Goal: Transaction & Acquisition: Purchase product/service

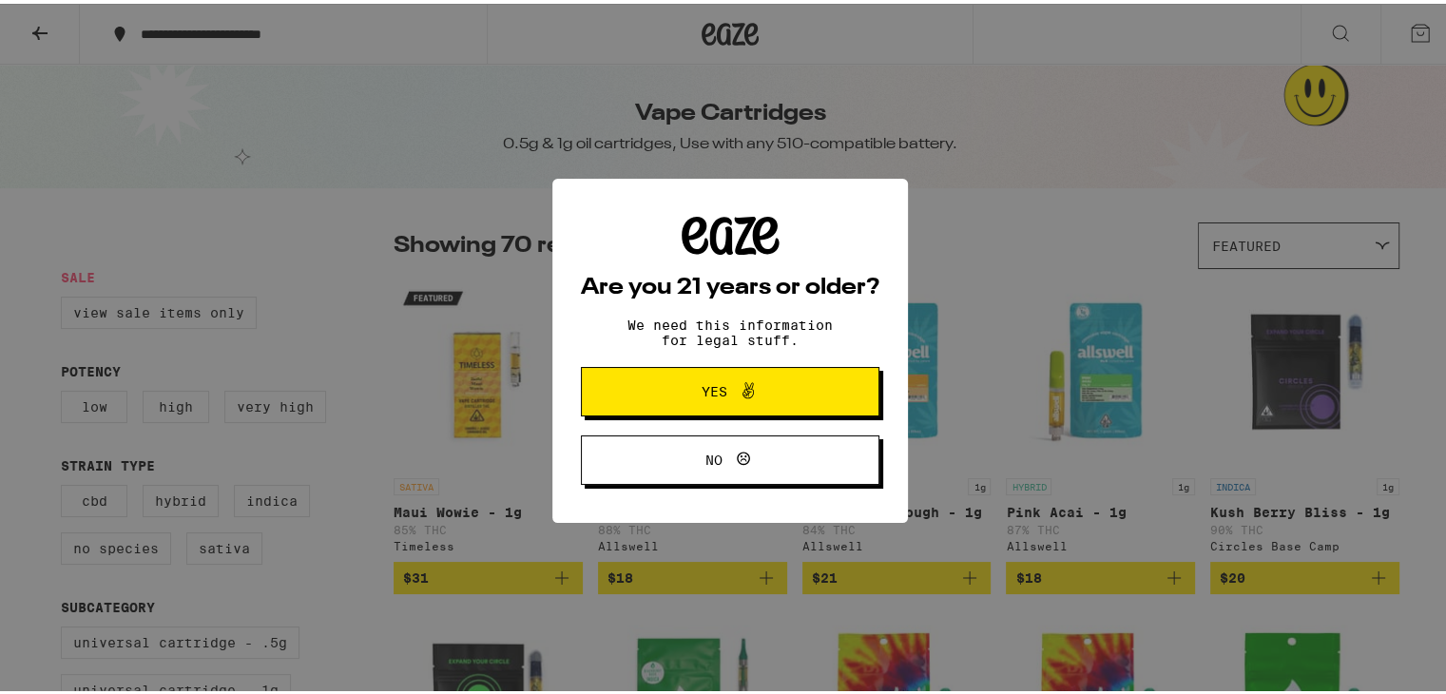
click at [620, 407] on button "Yes" at bounding box center [730, 387] width 298 height 49
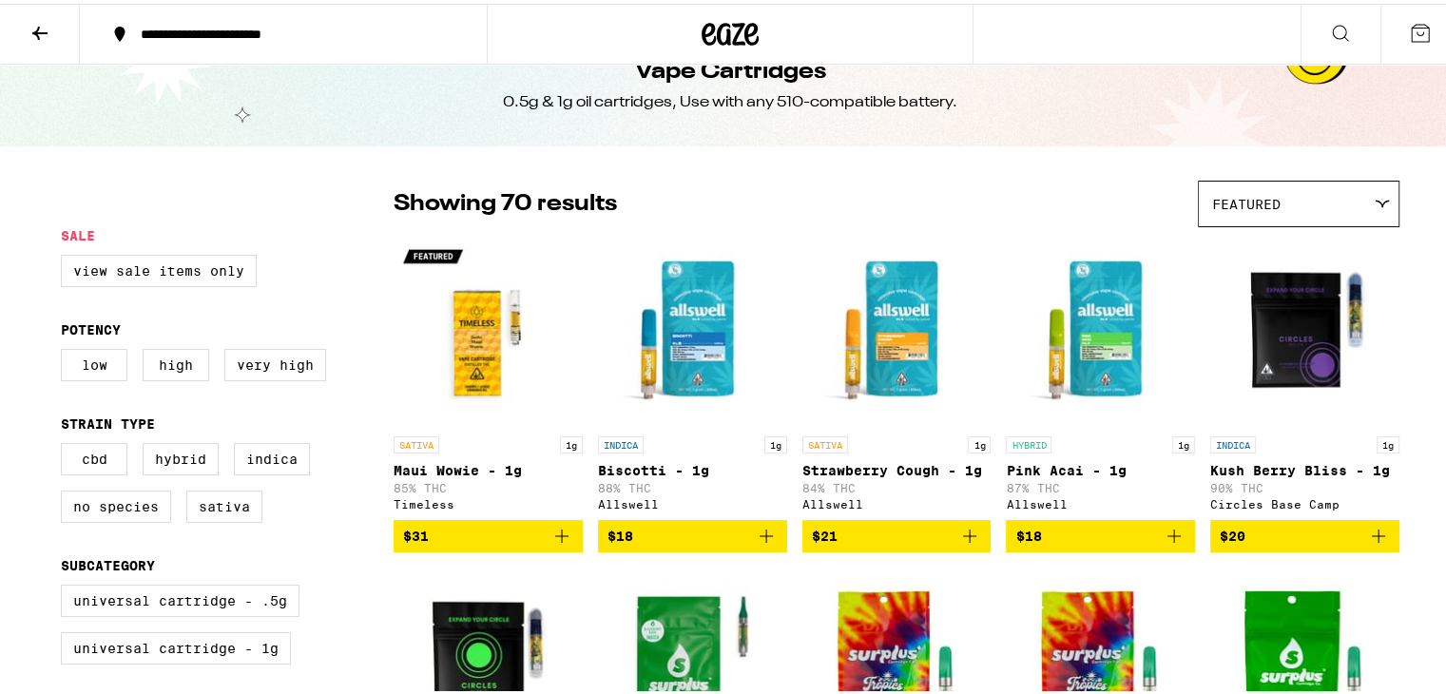
scroll to position [63, 0]
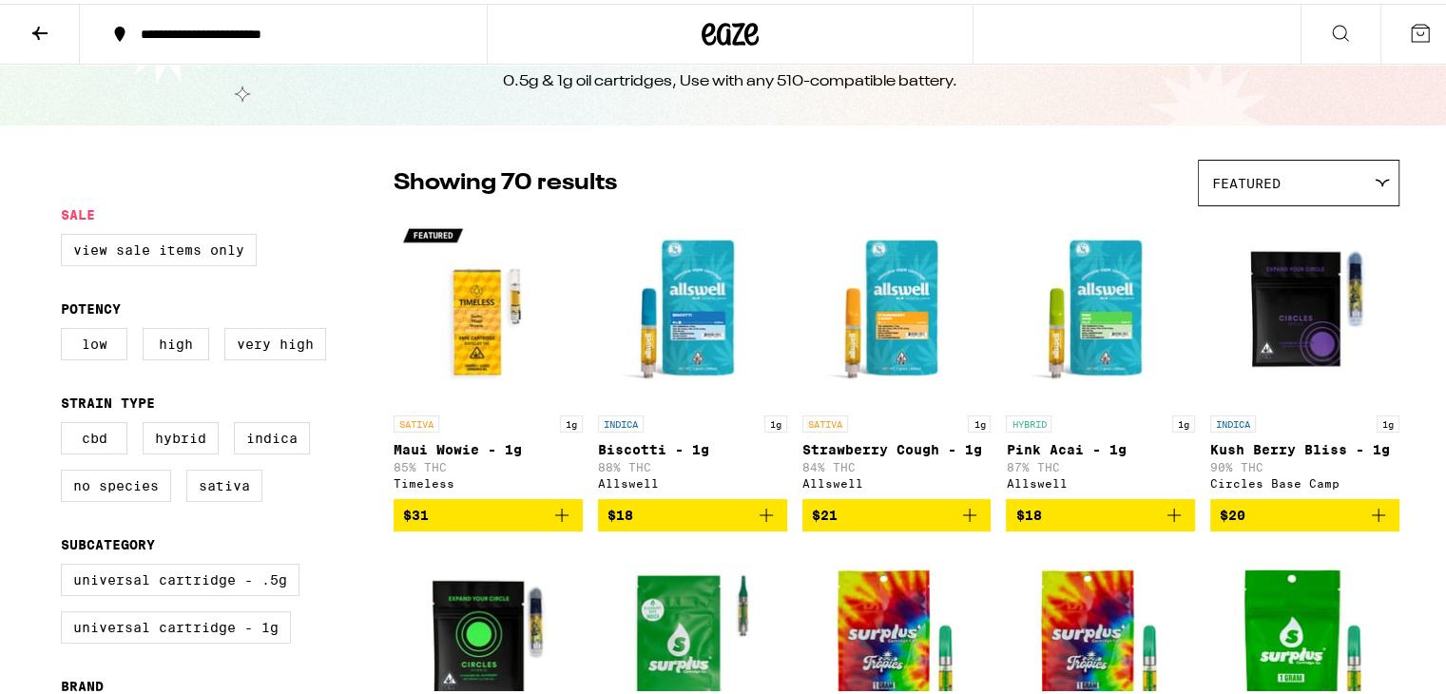
click at [558, 514] on icon "Add to bag" at bounding box center [561, 511] width 23 height 23
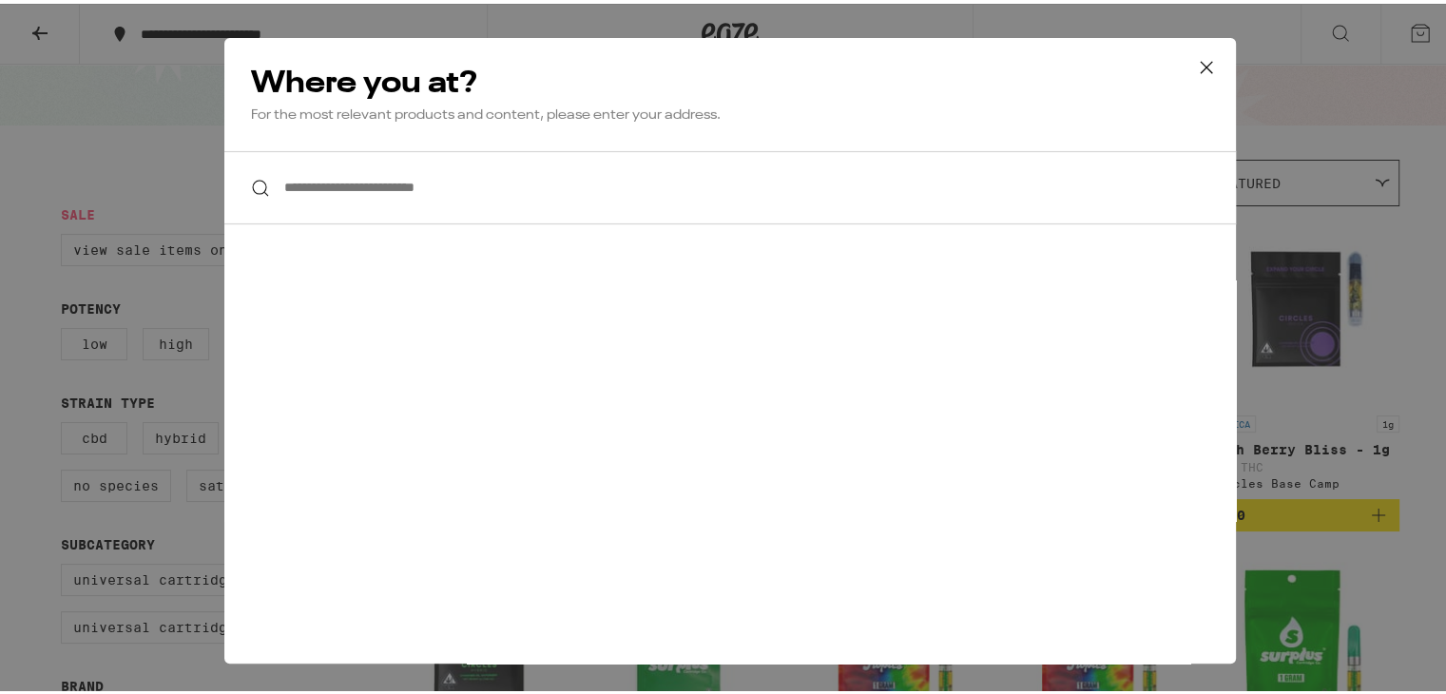
click at [443, 180] on input "**********" at bounding box center [729, 183] width 1011 height 73
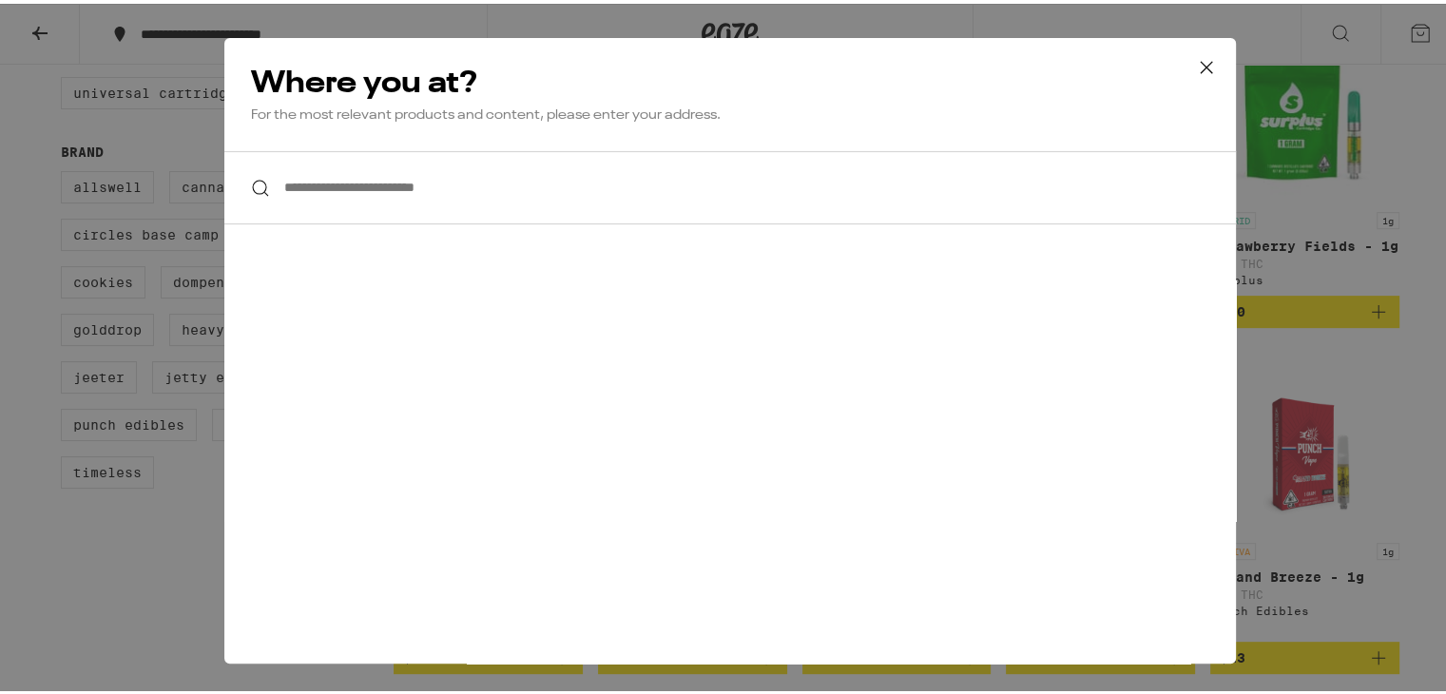
scroll to position [669, 0]
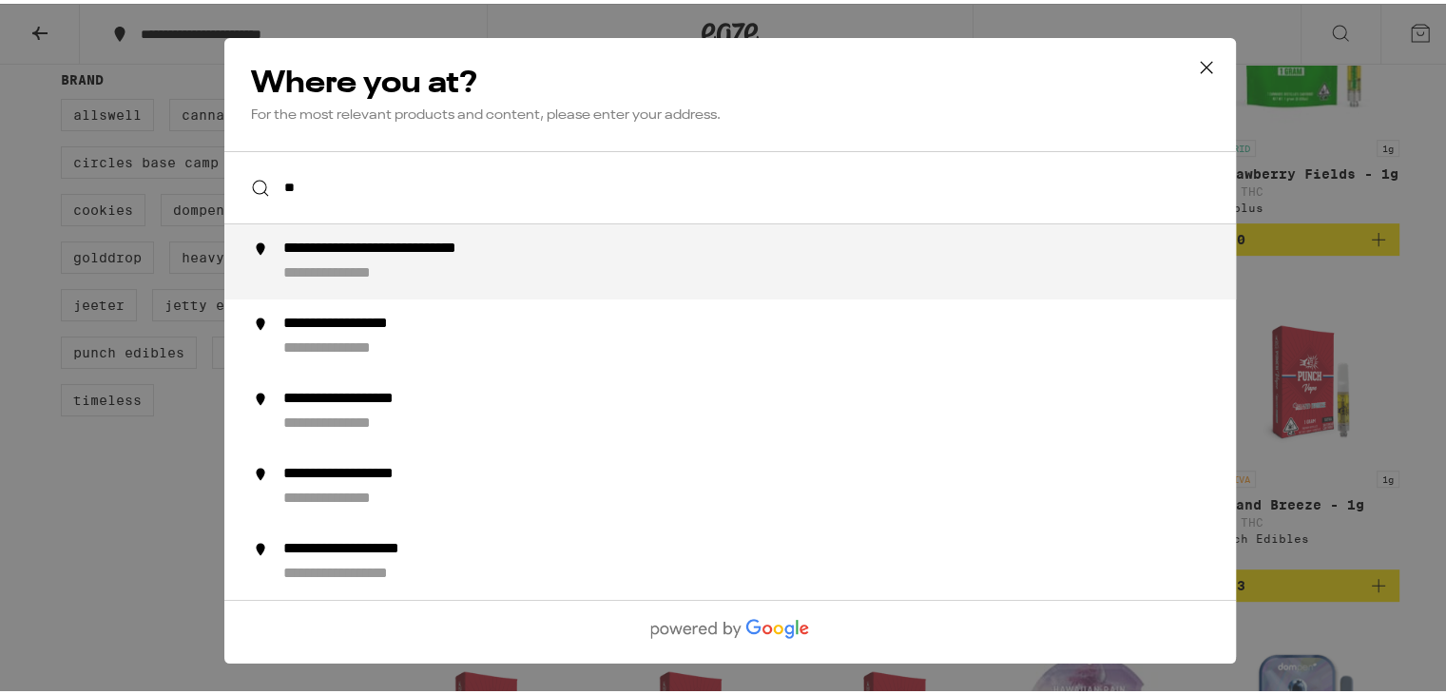
type input "*"
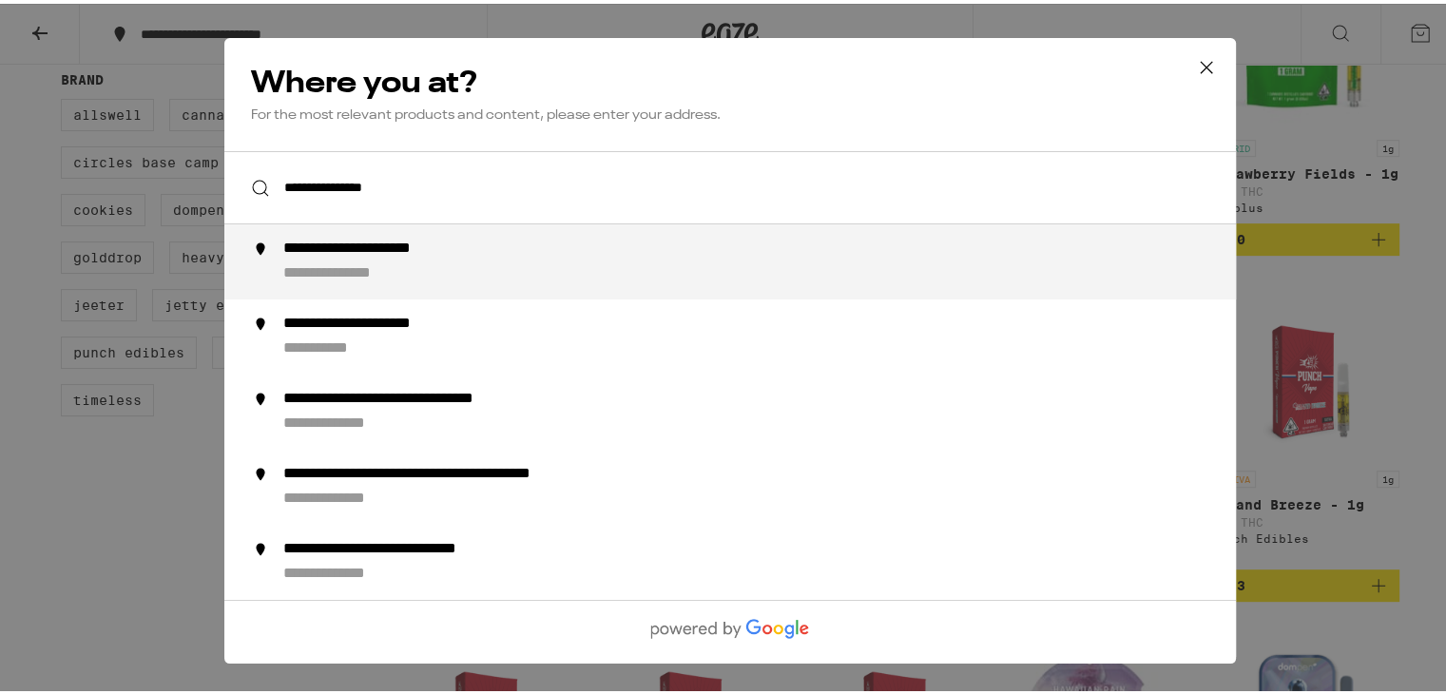
click at [383, 263] on div "**********" at bounding box center [356, 270] width 147 height 20
type input "**********"
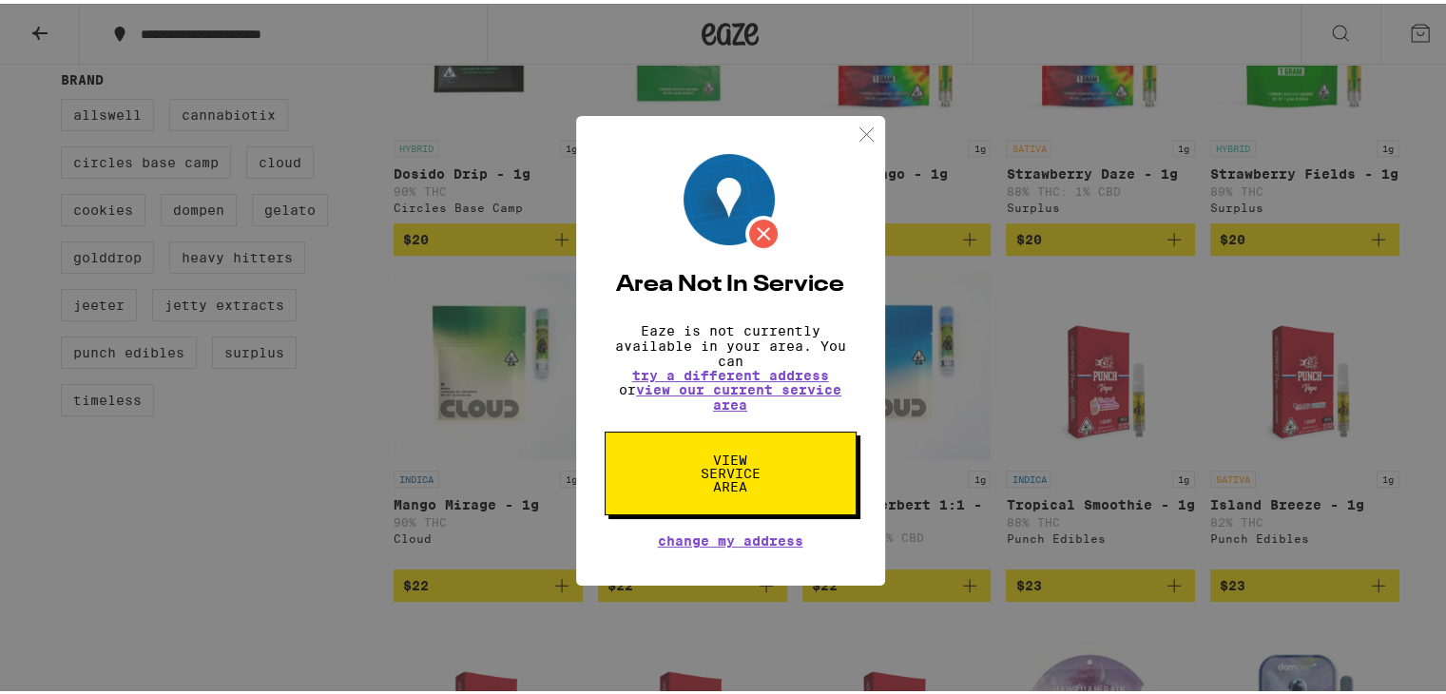
click at [726, 464] on span "View Service Area" at bounding box center [730, 470] width 98 height 40
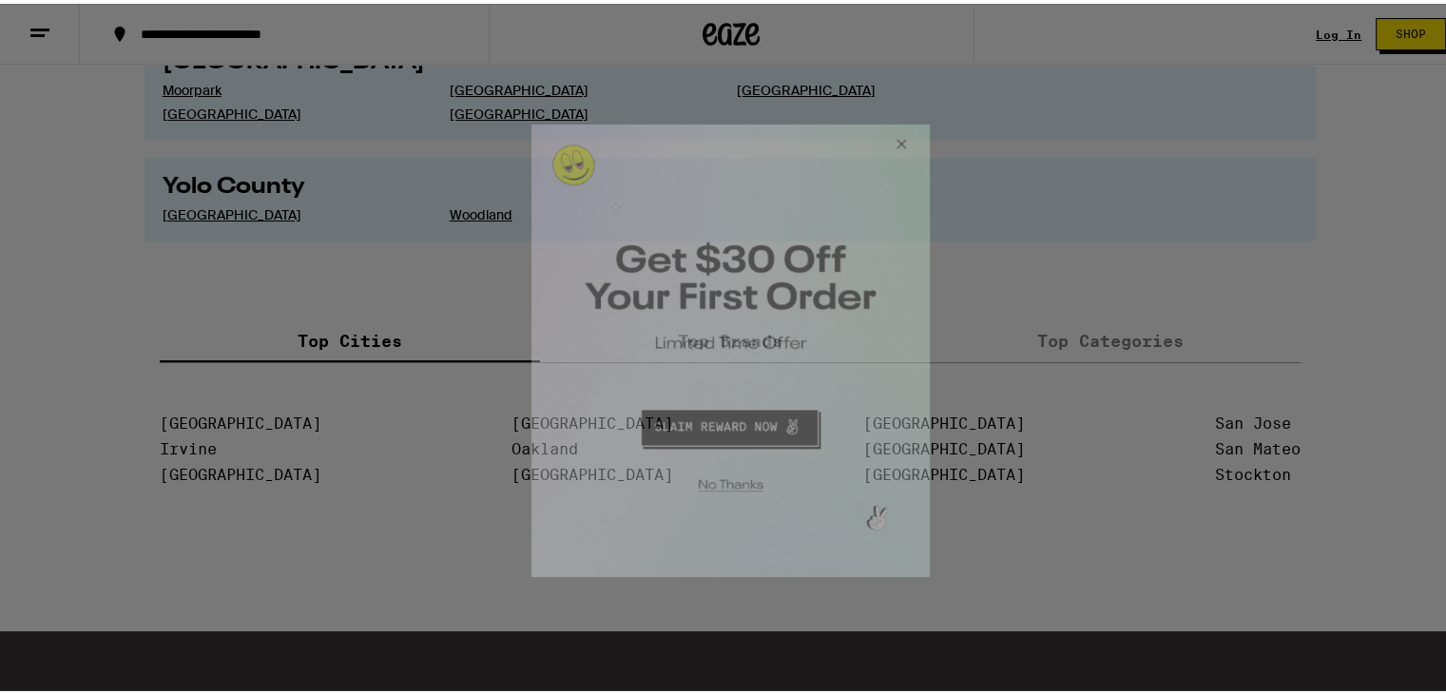
scroll to position [3421, 0]
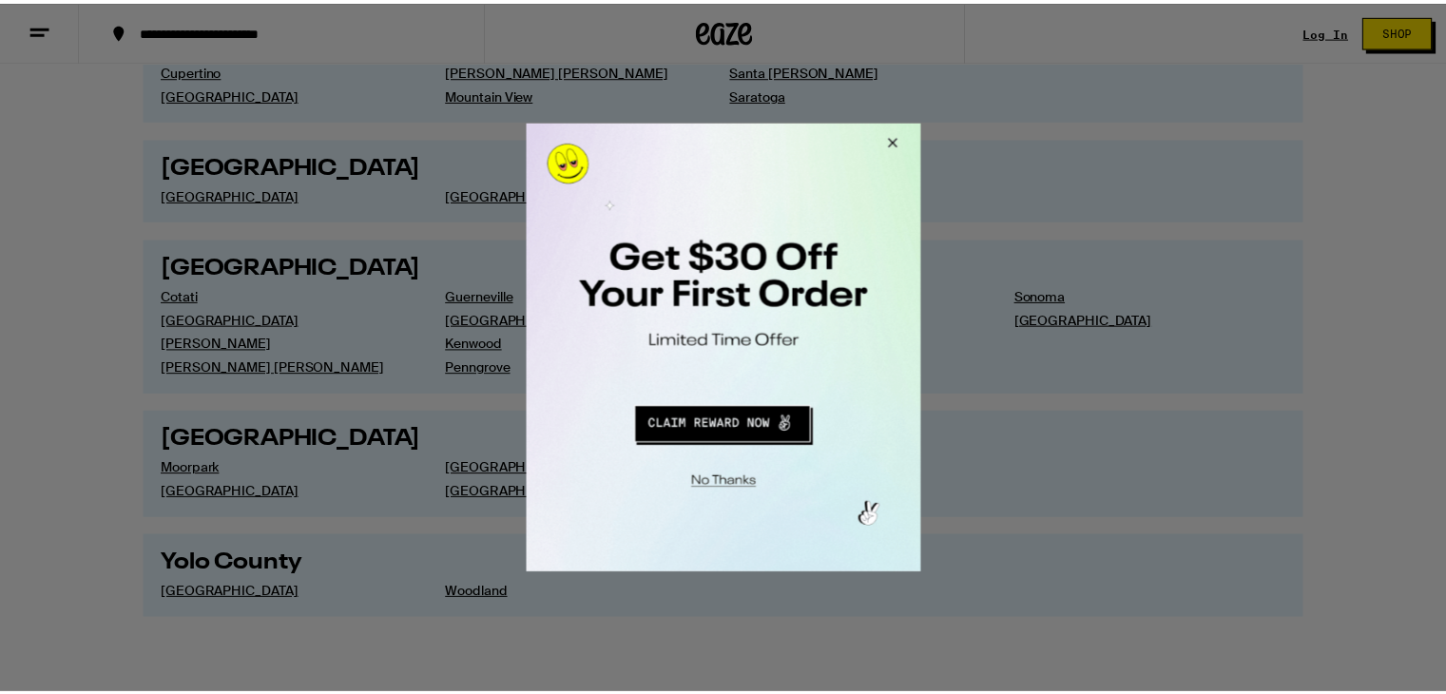
click at [905, 139] on button "Close Modal" at bounding box center [892, 146] width 51 height 46
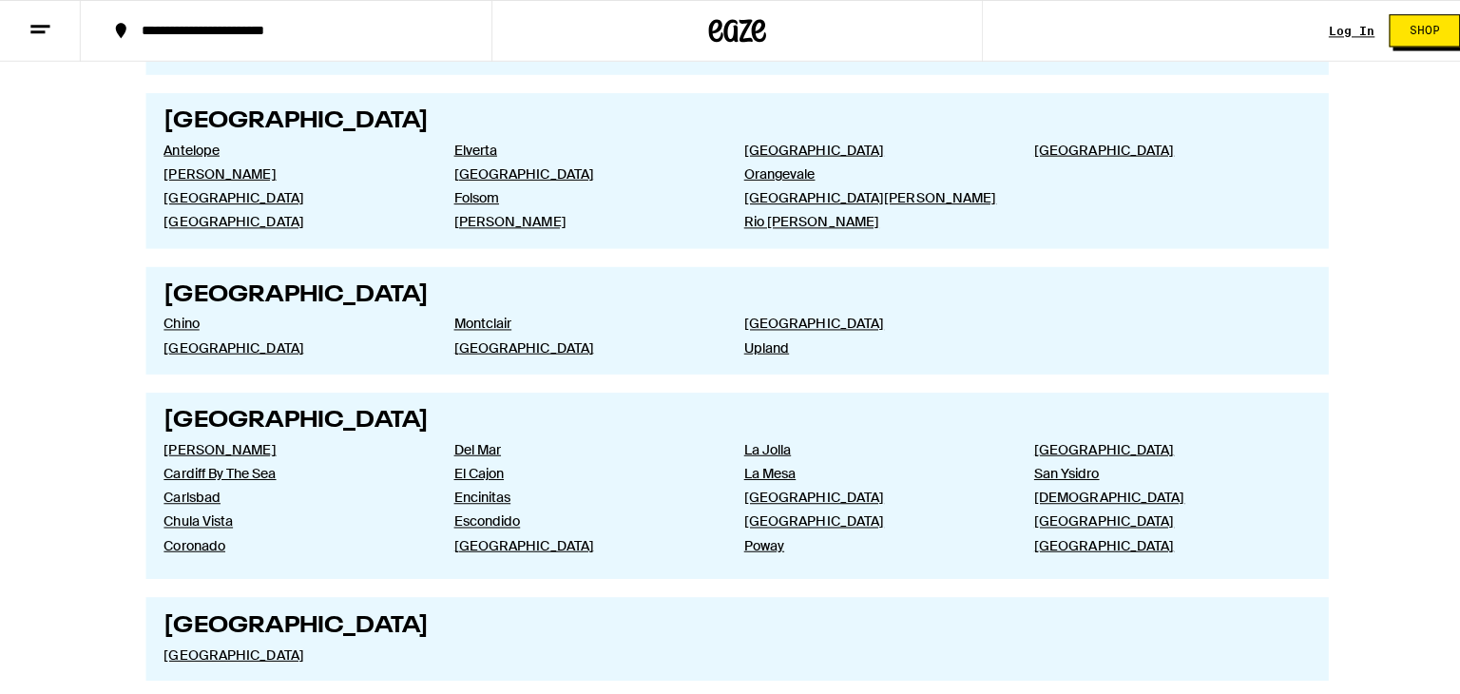
scroll to position [2091, 0]
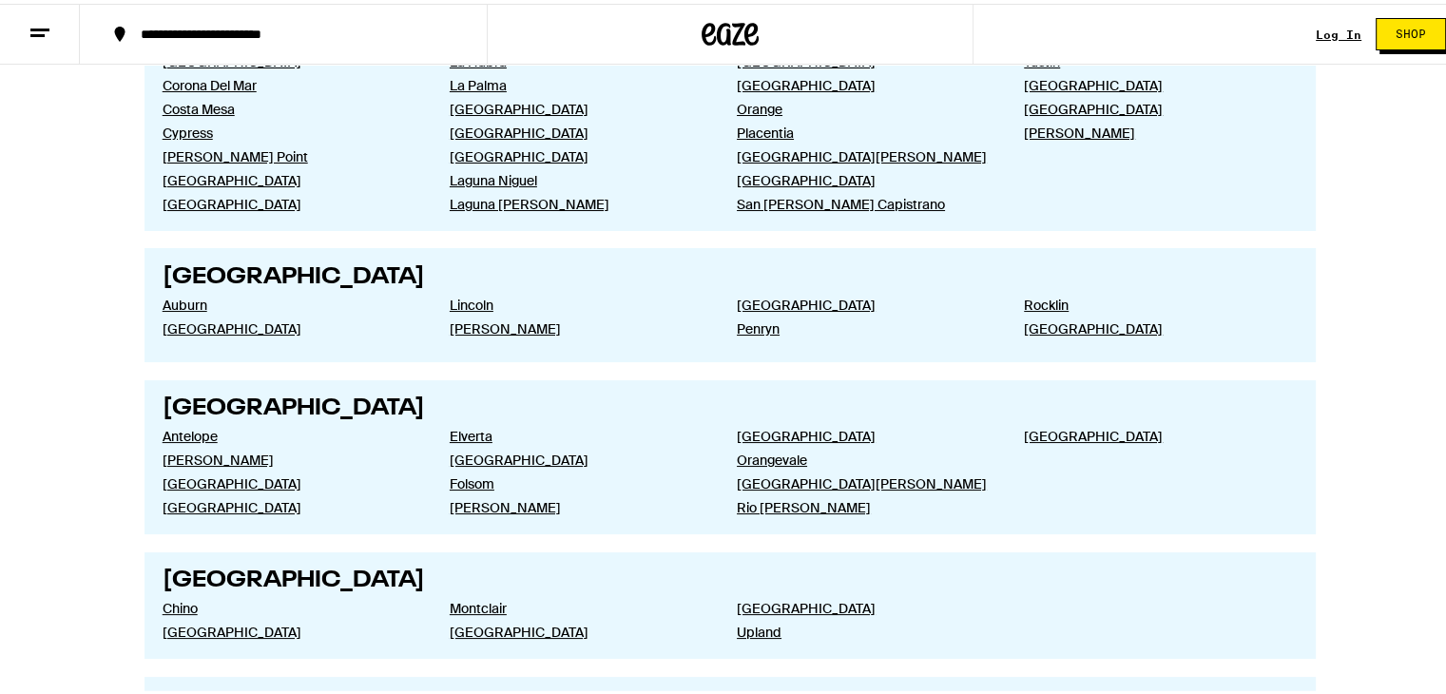
click at [13, 26] on button at bounding box center [40, 31] width 80 height 60
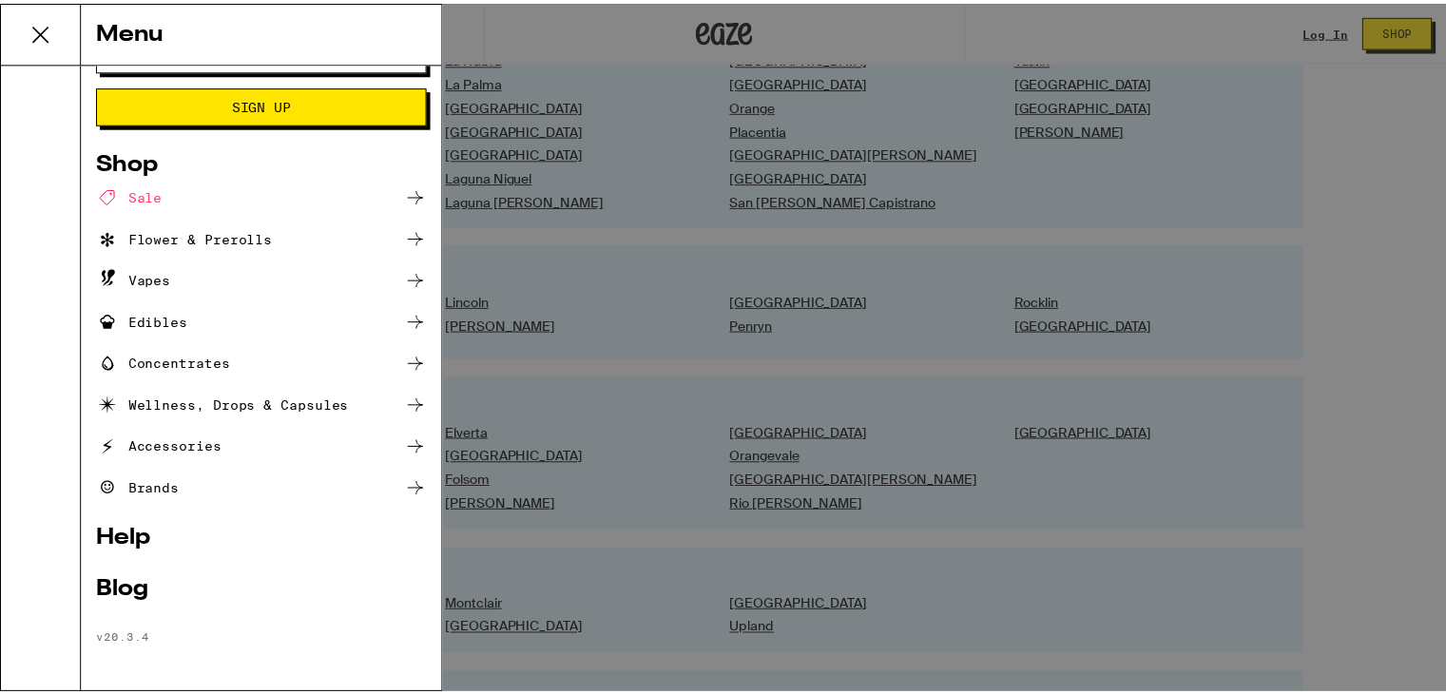
scroll to position [50, 0]
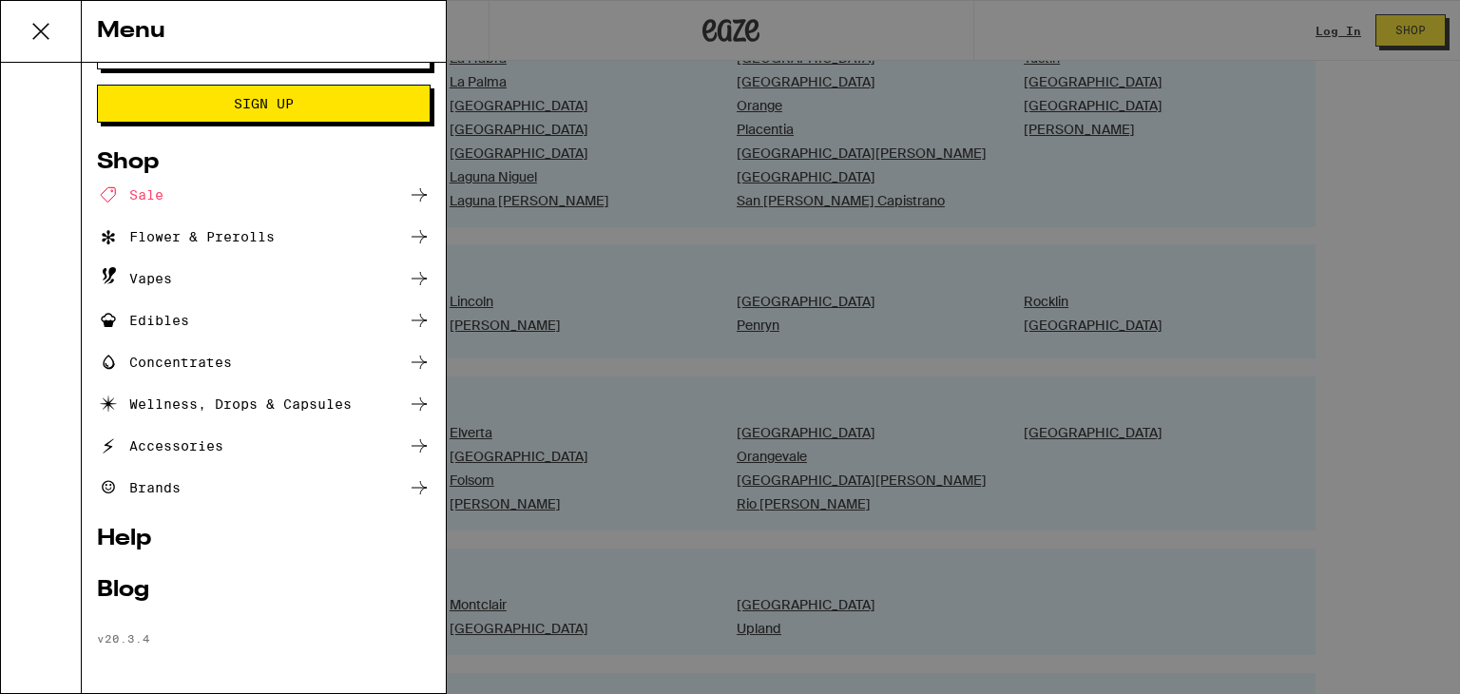
click at [162, 229] on div "Flower & Prerolls" at bounding box center [186, 236] width 178 height 23
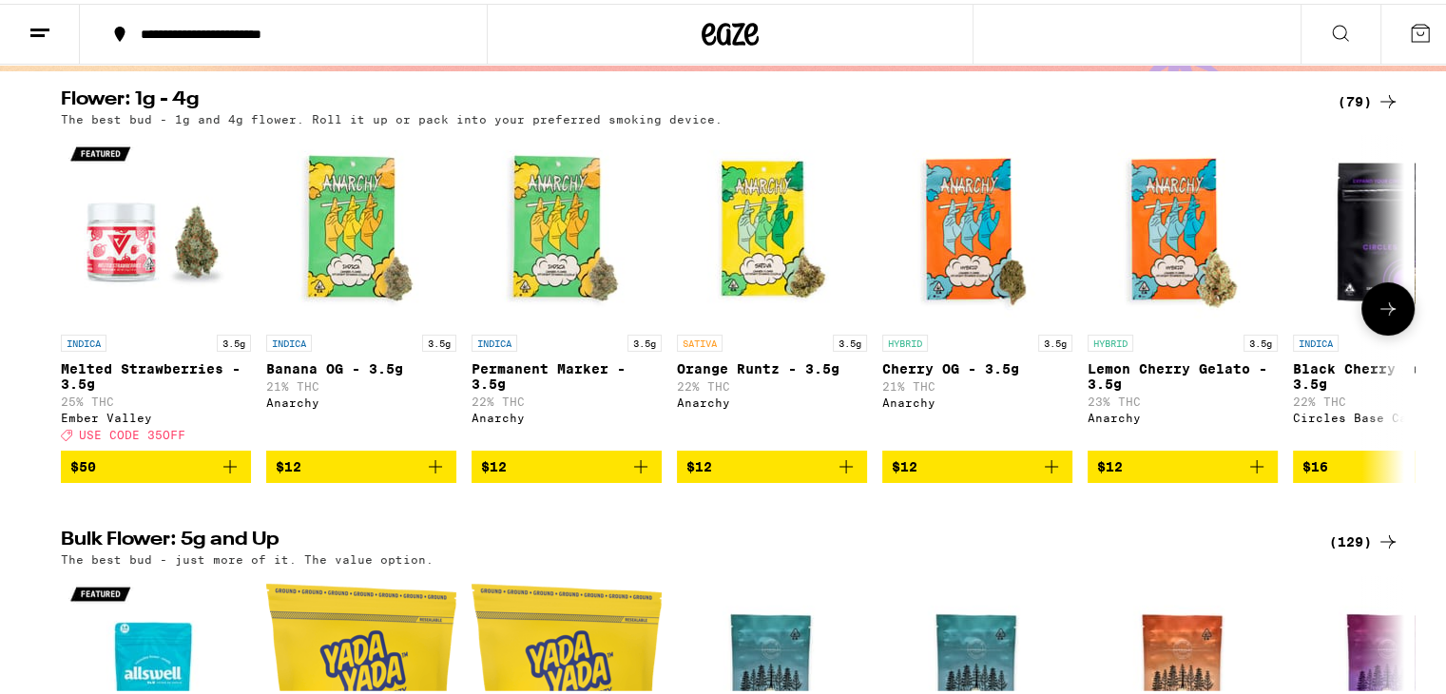
scroll to position [190, 0]
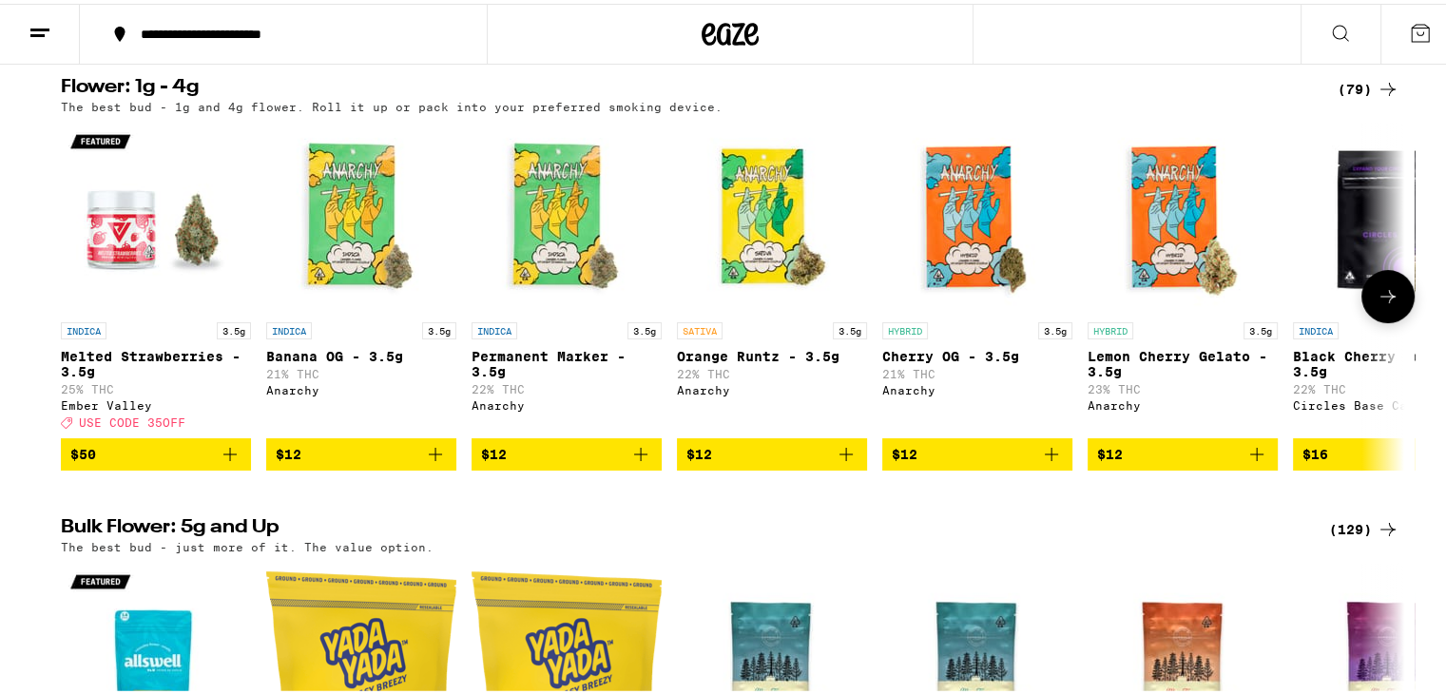
click at [1245, 456] on icon "Add to bag" at bounding box center [1256, 450] width 23 height 23
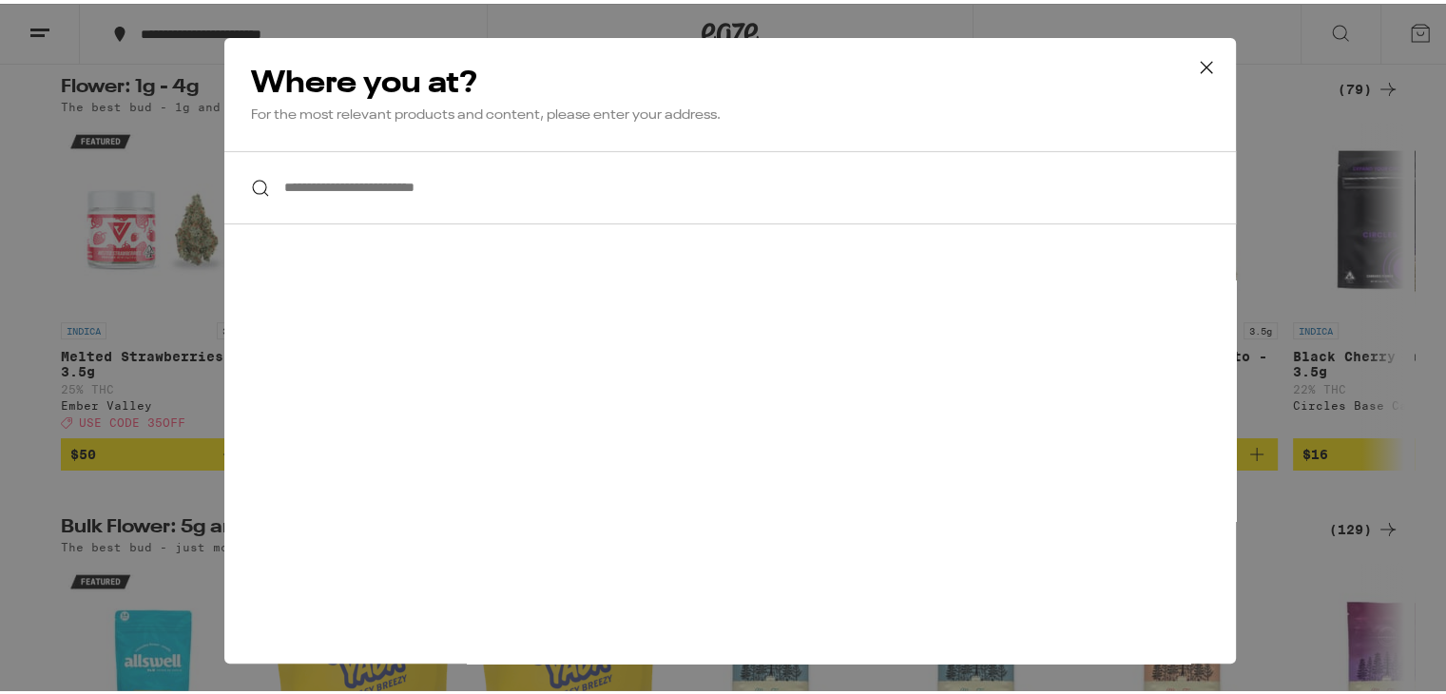
click at [1209, 58] on icon at bounding box center [1206, 63] width 29 height 29
